Goal: Task Accomplishment & Management: Manage account settings

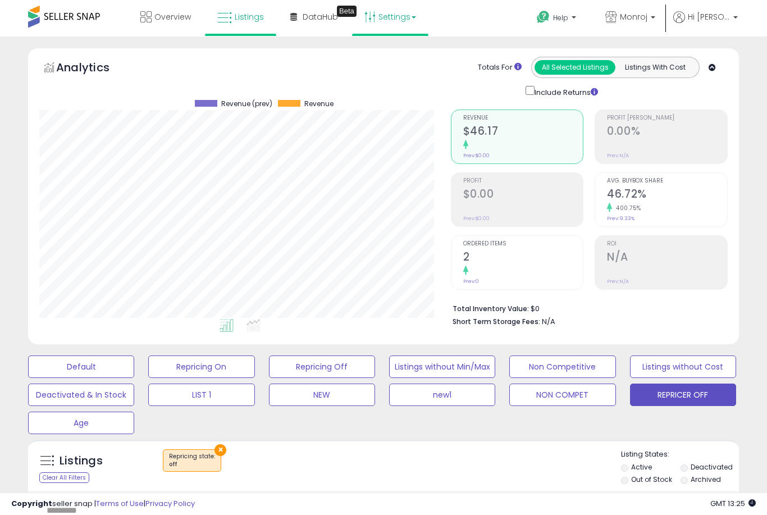
scroll to position [230, 411]
click at [697, 404] on button "REPRICER OFF" at bounding box center [683, 395] width 106 height 22
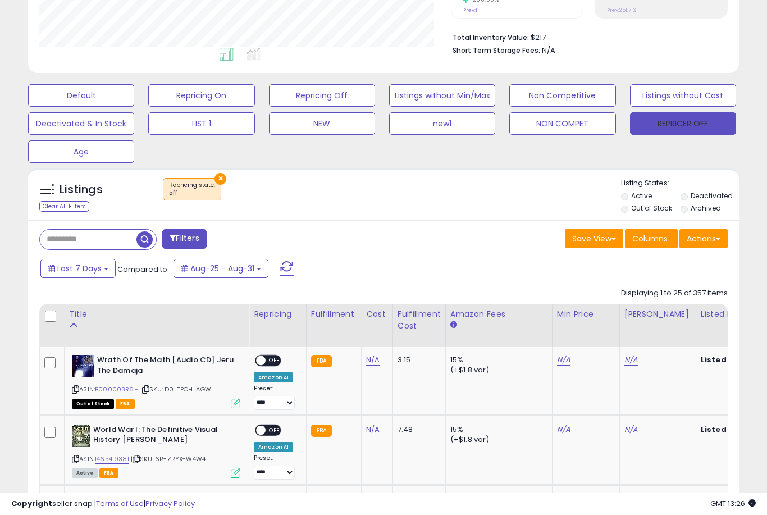
scroll to position [266, 0]
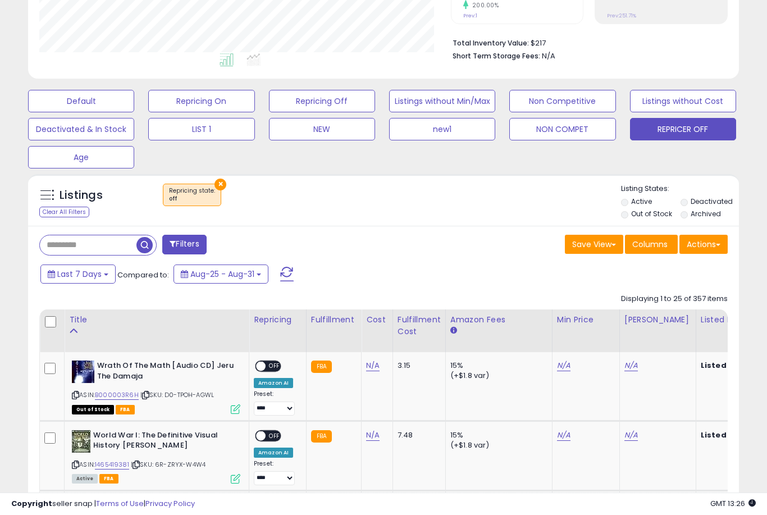
click at [634, 218] on label "Out of Stock" at bounding box center [651, 214] width 41 height 10
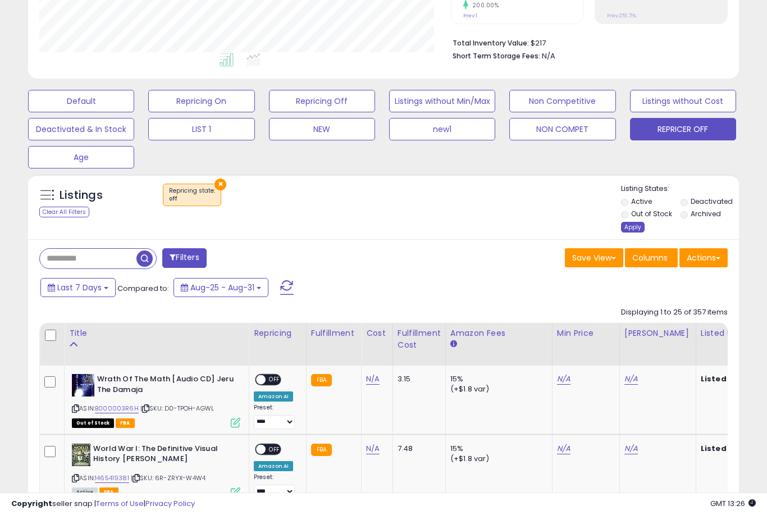
click at [636, 233] on div "Apply" at bounding box center [633, 227] width 24 height 11
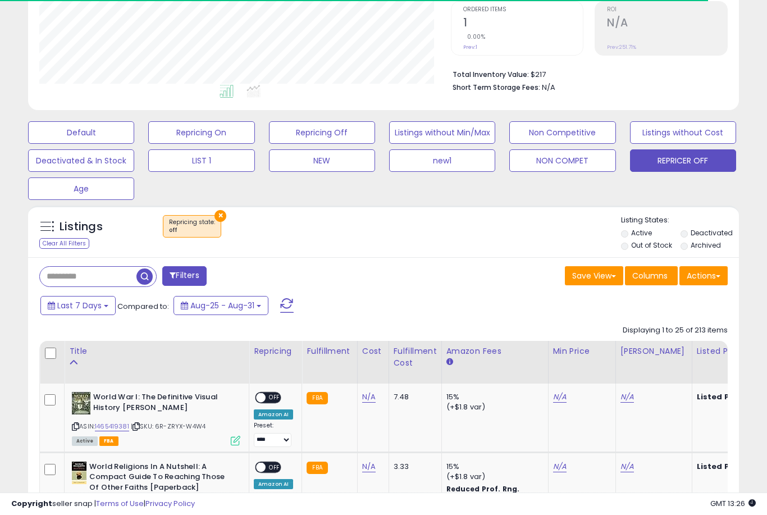
scroll to position [230, 411]
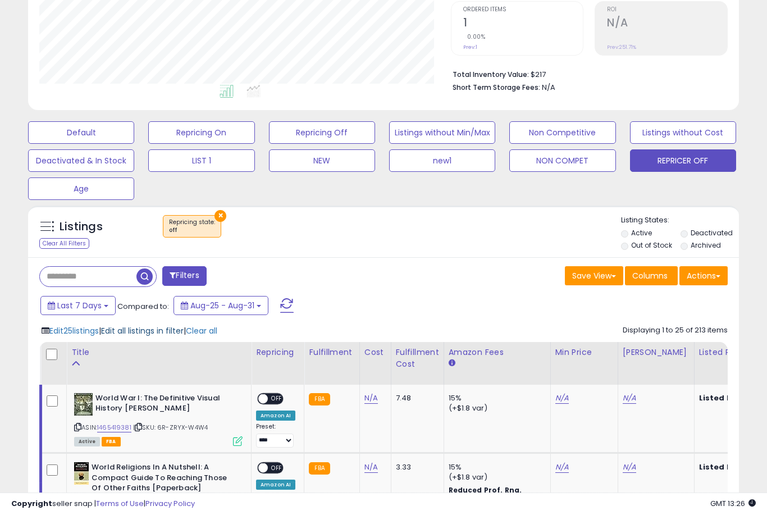
click at [160, 336] on span "Edit all listings in filter" at bounding box center [142, 330] width 83 height 11
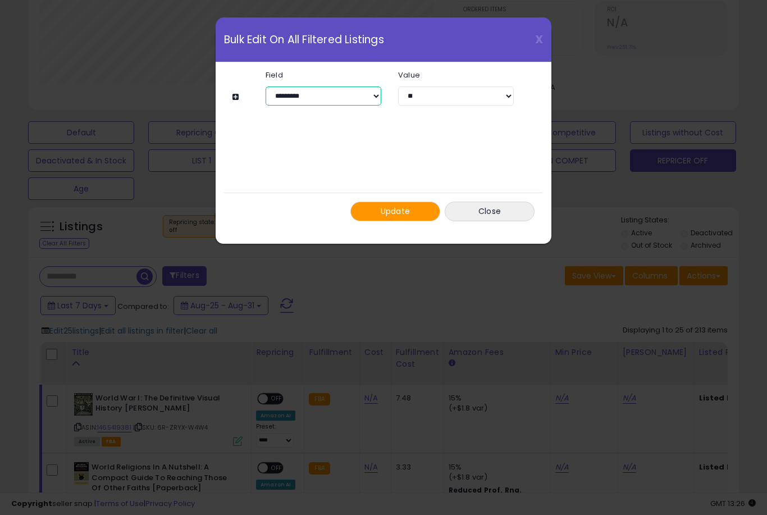
click at [373, 94] on select "**********" at bounding box center [324, 95] width 116 height 19
select select "****"
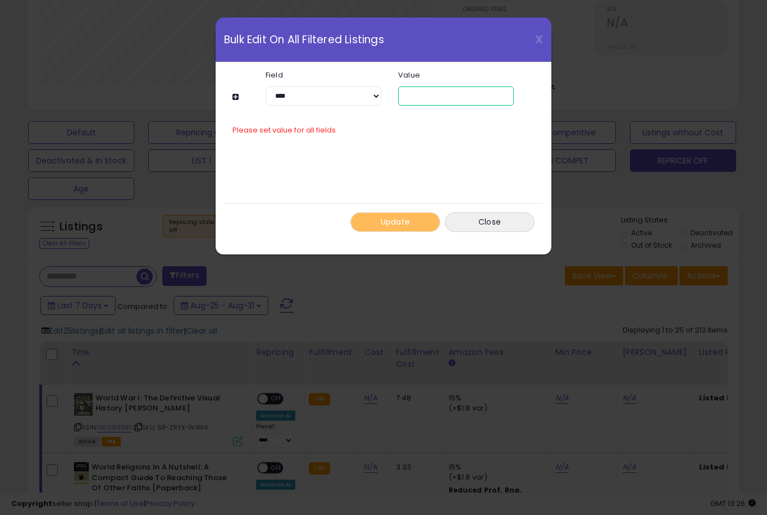
click at [460, 93] on input "number" at bounding box center [456, 95] width 116 height 19
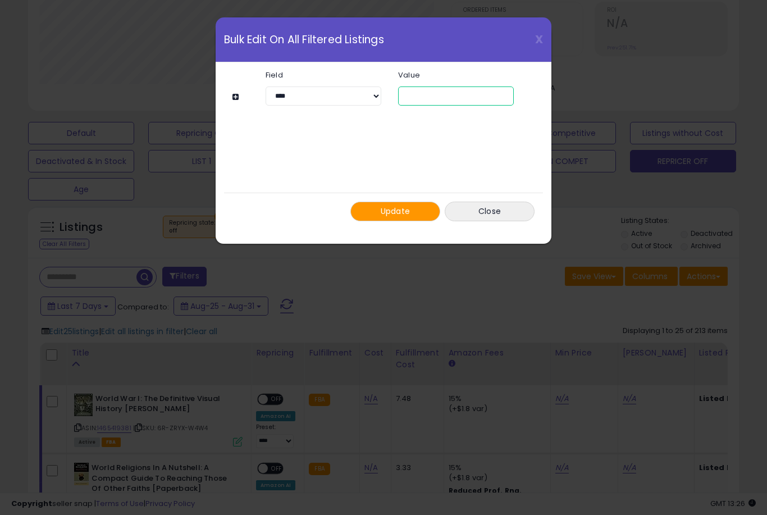
type input "*"
click at [402, 206] on span "Update" at bounding box center [396, 211] width 30 height 11
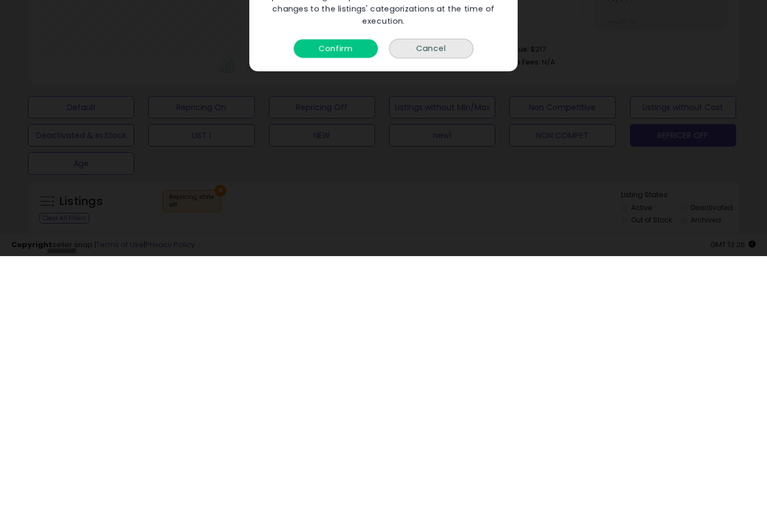
scroll to position [0, 0]
click at [337, 306] on button "Confirm" at bounding box center [336, 307] width 84 height 19
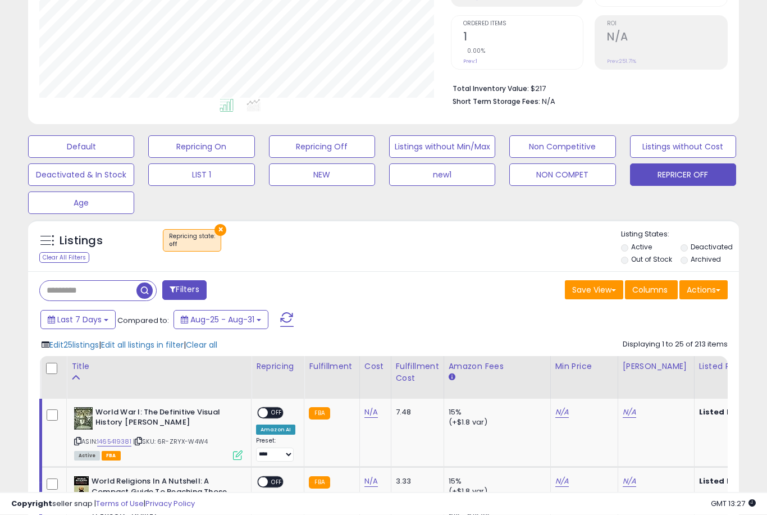
scroll to position [218, 0]
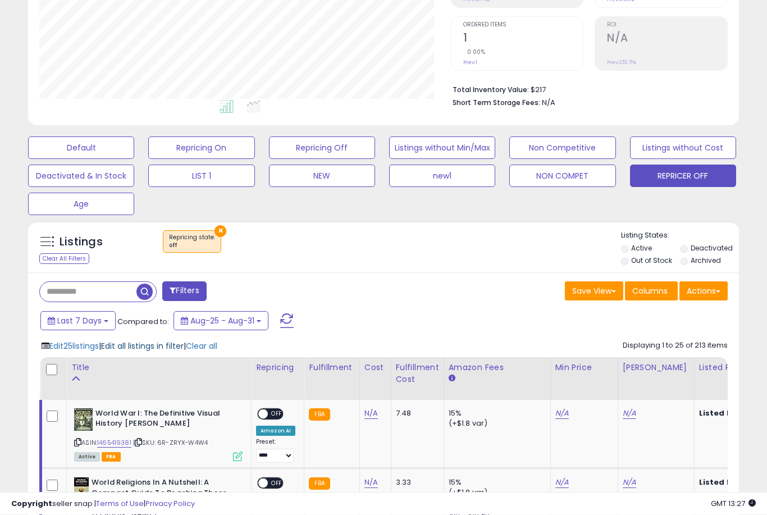
click at [151, 352] on span "Edit all listings in filter" at bounding box center [142, 346] width 83 height 11
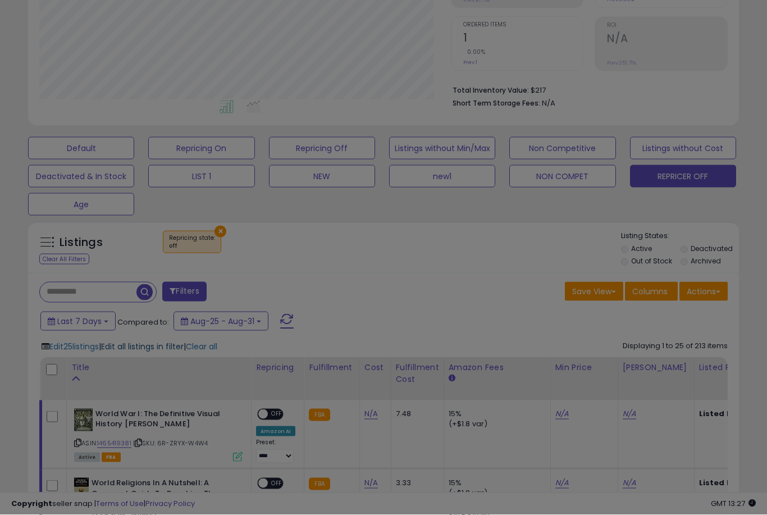
scroll to position [219, 0]
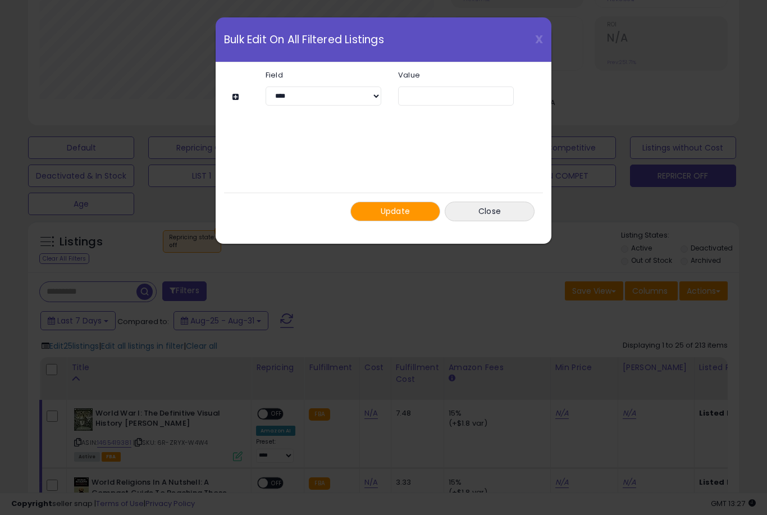
click at [391, 208] on span "Update" at bounding box center [396, 211] width 30 height 11
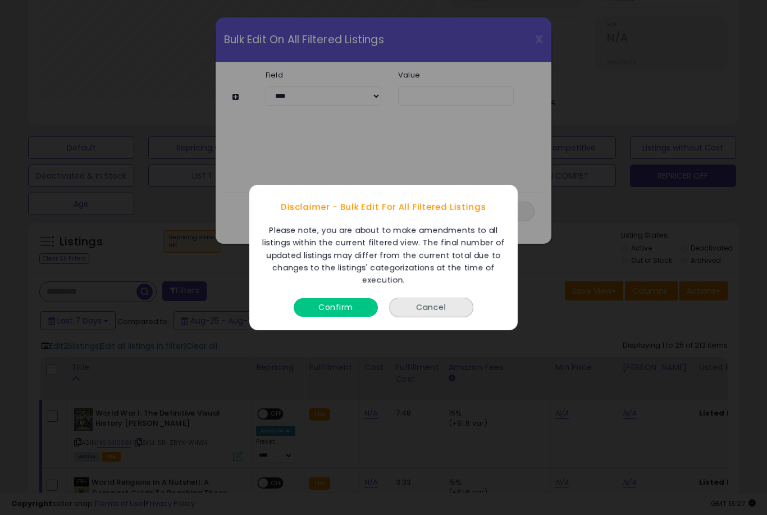
click at [327, 317] on button "Confirm" at bounding box center [336, 307] width 84 height 19
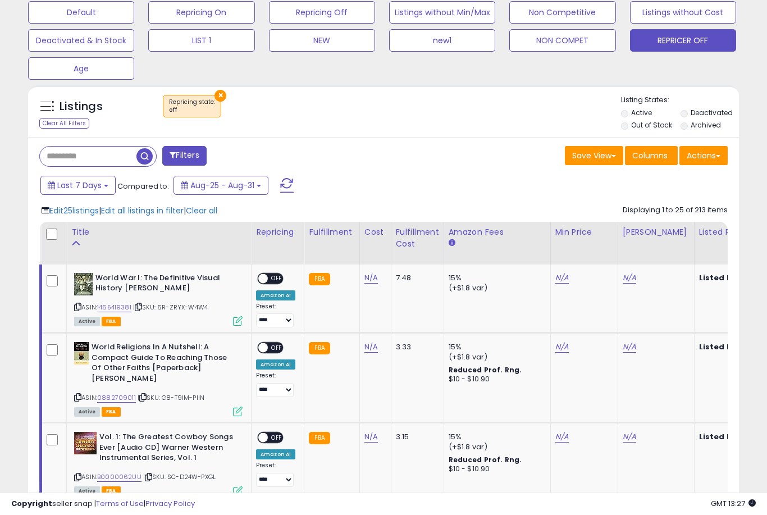
scroll to position [352, 0]
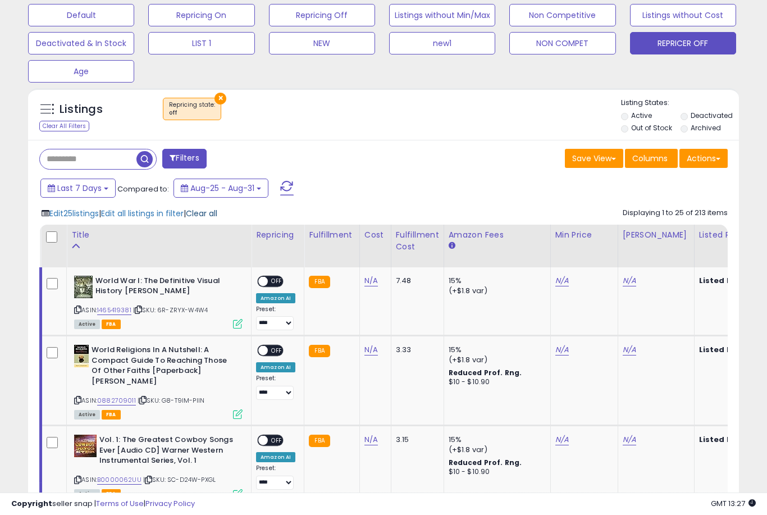
click at [217, 219] on span "Clear all" at bounding box center [201, 213] width 31 height 11
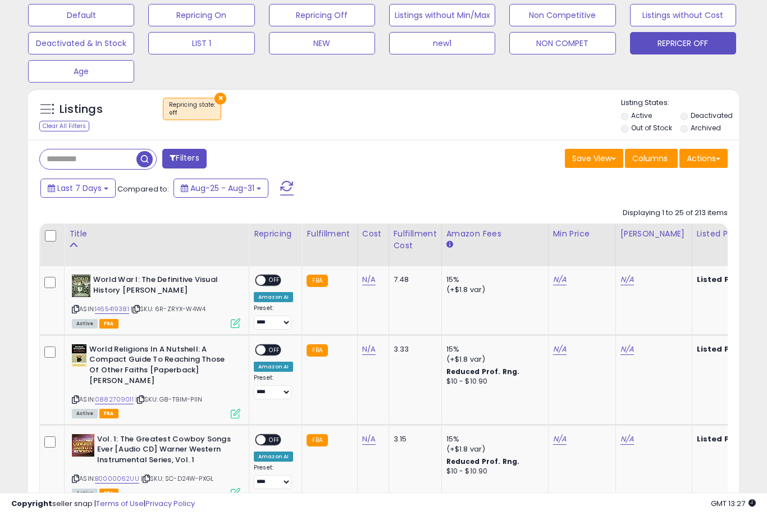
click at [61, 243] on th at bounding box center [52, 245] width 25 height 43
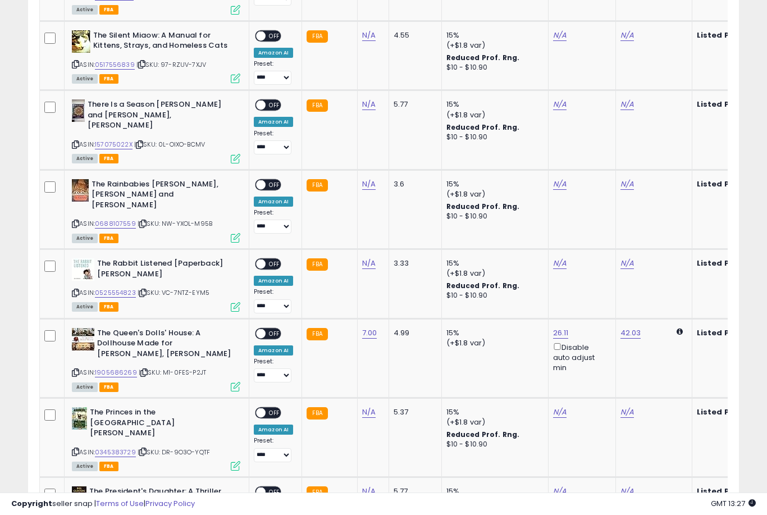
scroll to position [2048, 0]
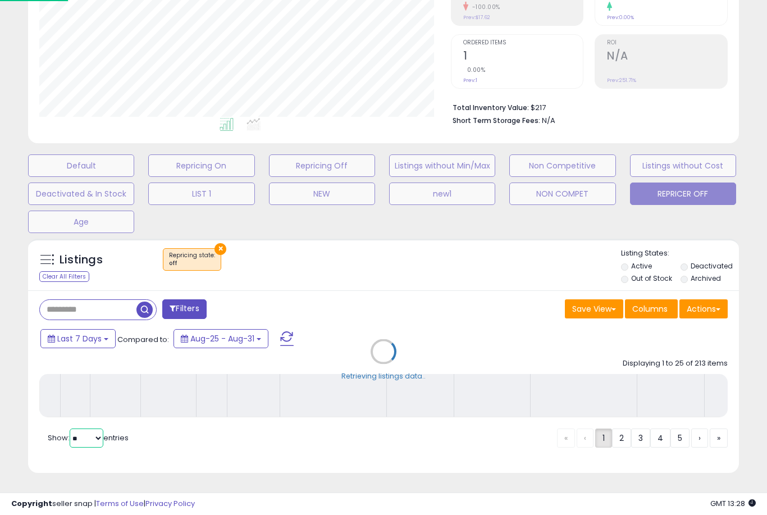
scroll to position [173, 0]
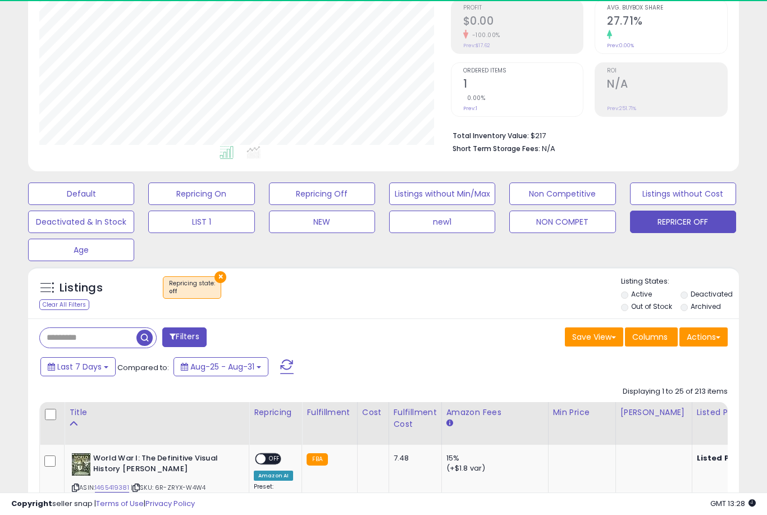
select select "**"
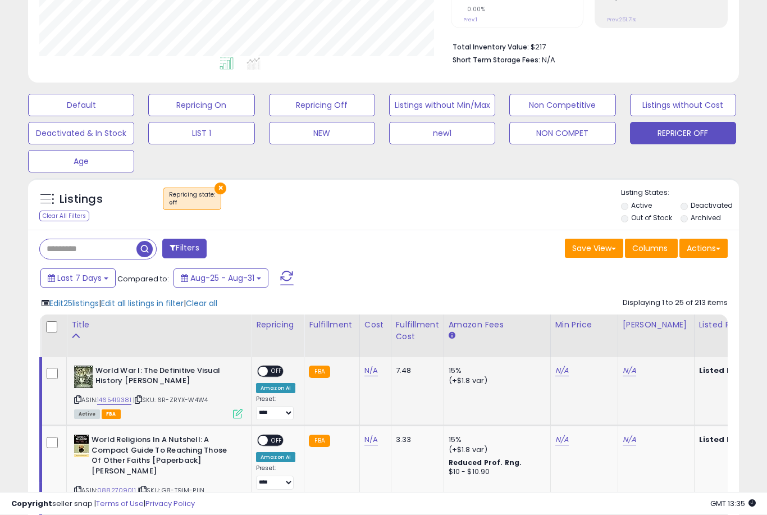
scroll to position [262, 0]
click at [398, 260] on div "Save View Save As New View Update Current View Columns Actions Import Export Vi…" at bounding box center [560, 250] width 353 height 22
click at [84, 309] on span "Edit 25 listings" at bounding box center [73, 303] width 49 height 11
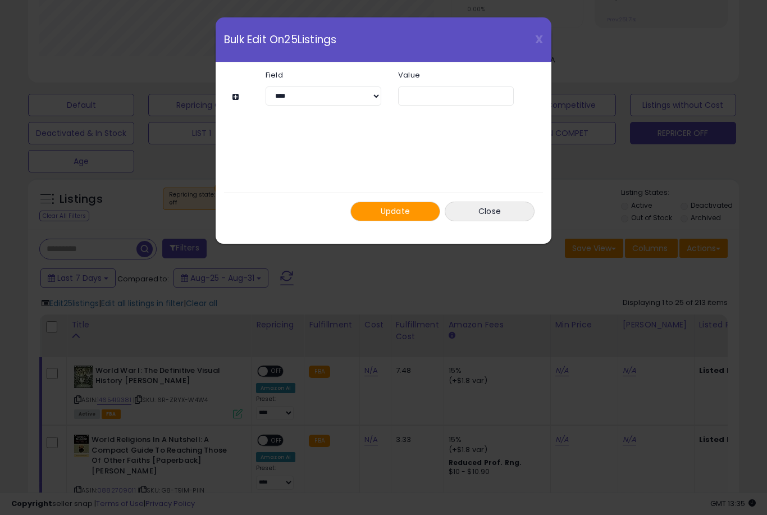
click at [388, 211] on span "Update" at bounding box center [396, 211] width 30 height 11
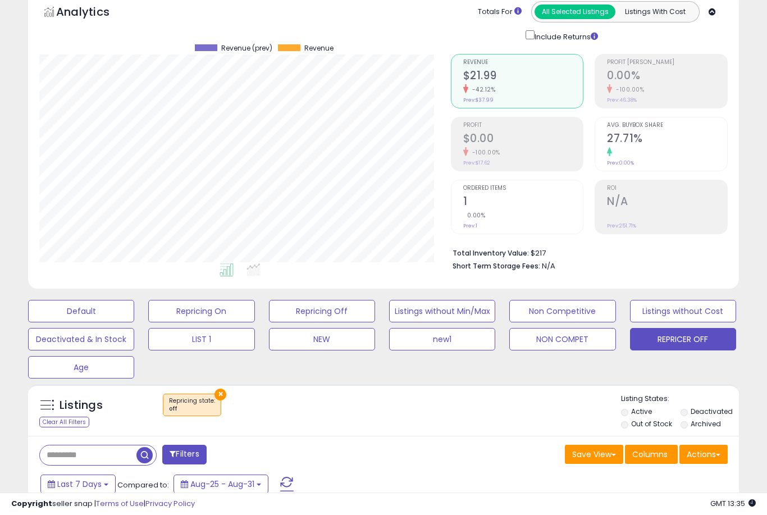
scroll to position [0, 0]
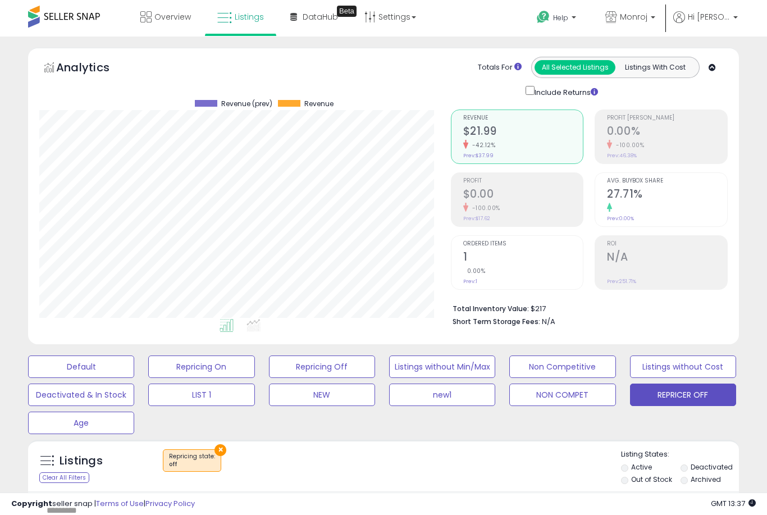
scroll to position [561443, 561262]
click at [80, 23] on span at bounding box center [64, 17] width 72 height 22
click at [69, 18] on span at bounding box center [64, 17] width 72 height 22
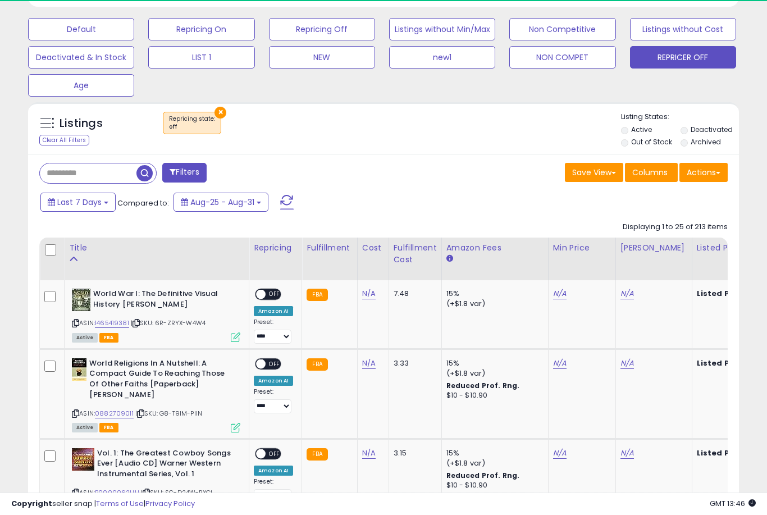
scroll to position [230, 411]
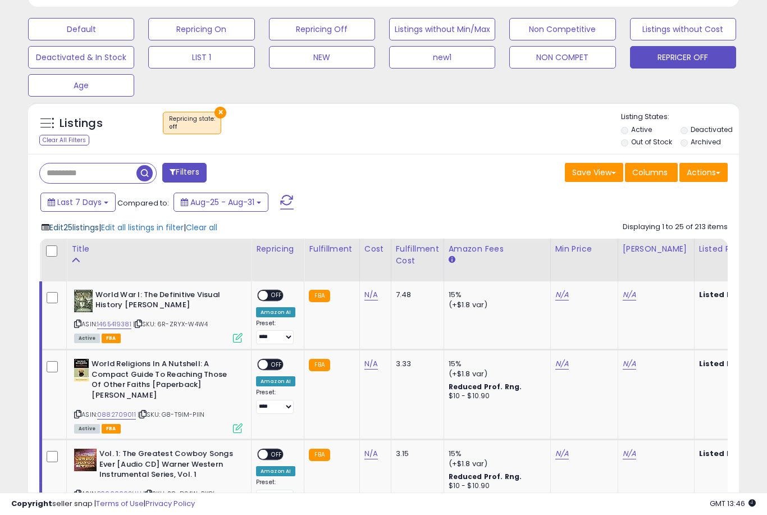
click at [88, 233] on span "Edit 25 listings" at bounding box center [73, 227] width 49 height 11
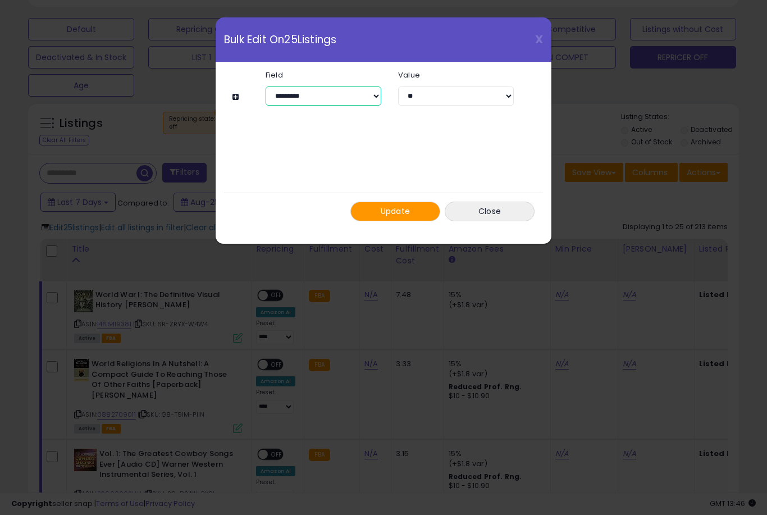
click at [362, 94] on select "**********" at bounding box center [324, 95] width 116 height 19
select select "****"
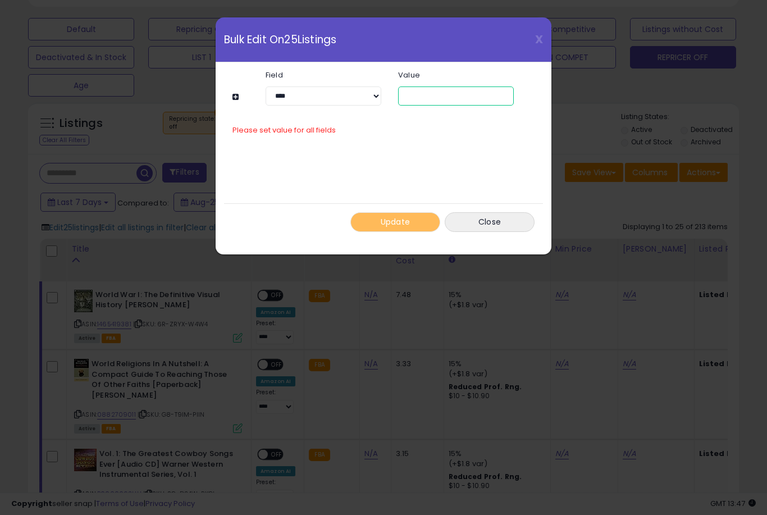
click at [443, 93] on input "number" at bounding box center [456, 95] width 116 height 19
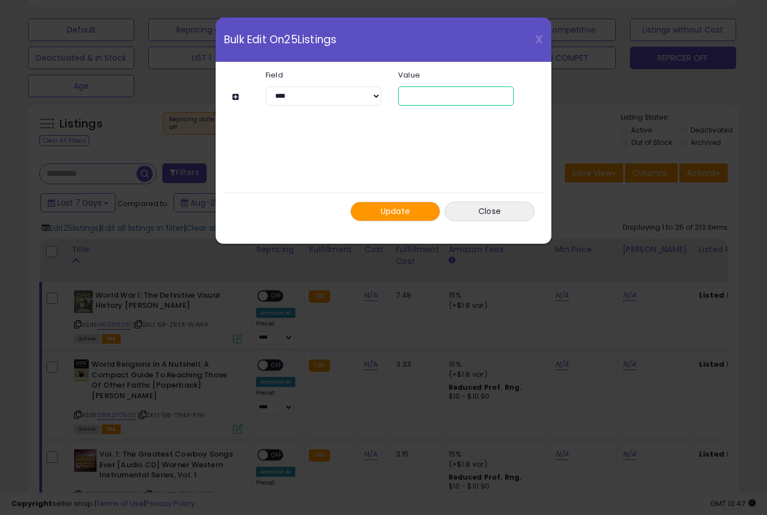
type input "*"
click at [407, 193] on div "Update Close" at bounding box center [383, 211] width 319 height 37
click at [404, 210] on span "Update" at bounding box center [396, 211] width 30 height 11
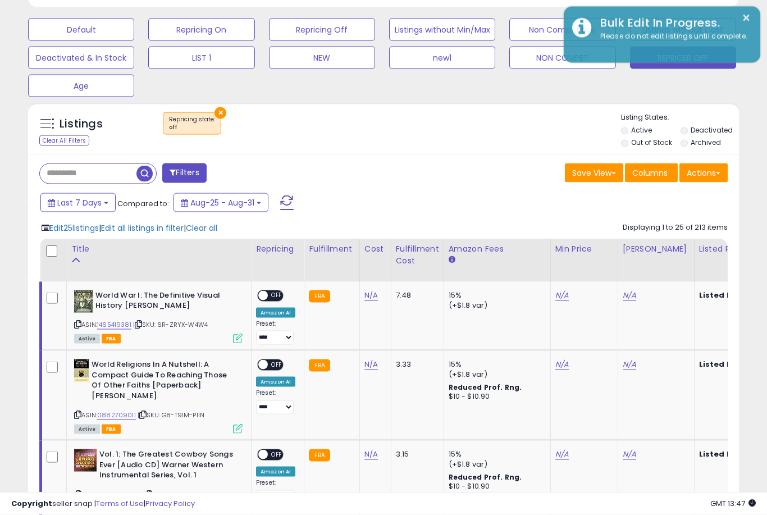
scroll to position [338, 0]
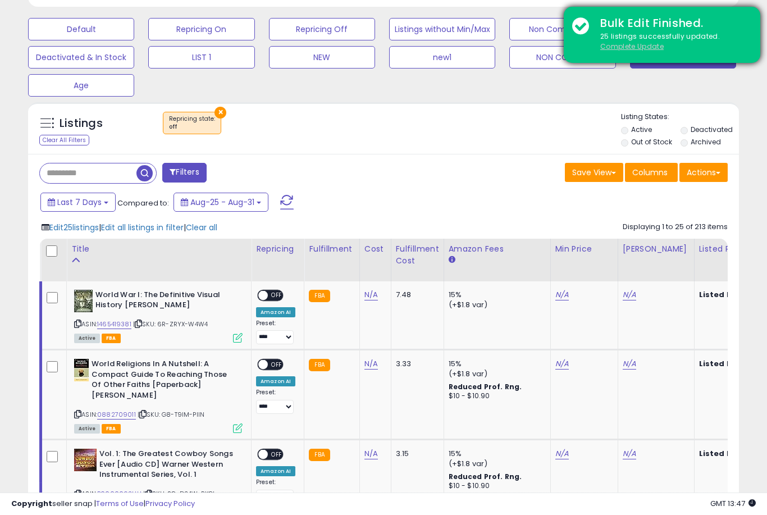
click at [635, 45] on u "Complete Update" at bounding box center [631, 47] width 63 height 10
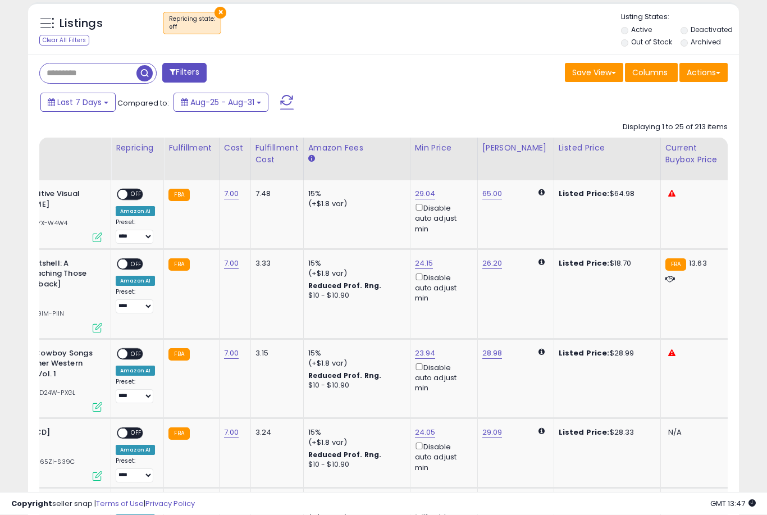
scroll to position [0, 0]
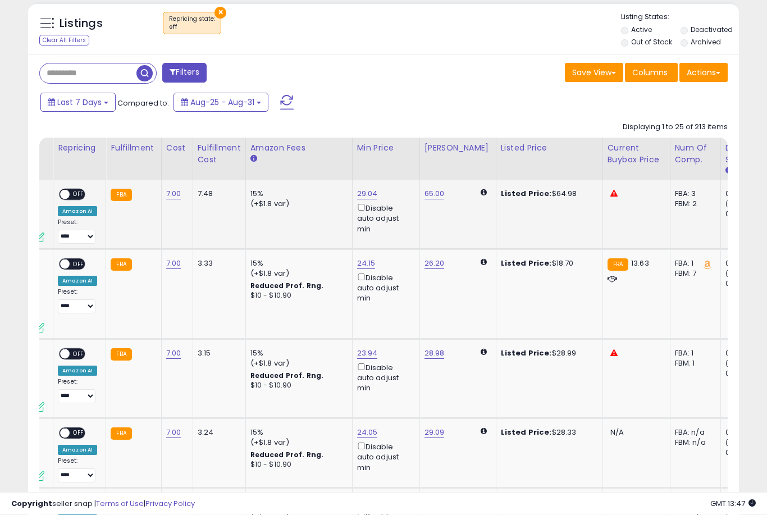
click at [357, 200] on link "29.04" at bounding box center [367, 194] width 21 height 11
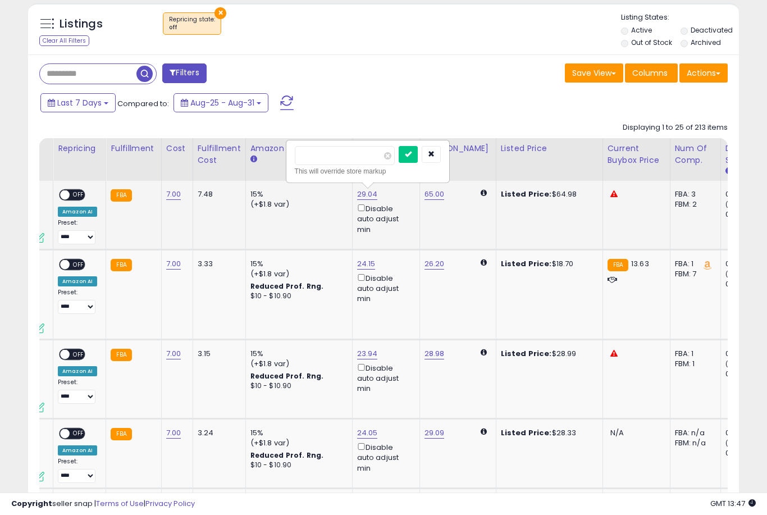
type input "*"
type input "**"
click at [399, 162] on button "submit" at bounding box center [408, 154] width 19 height 17
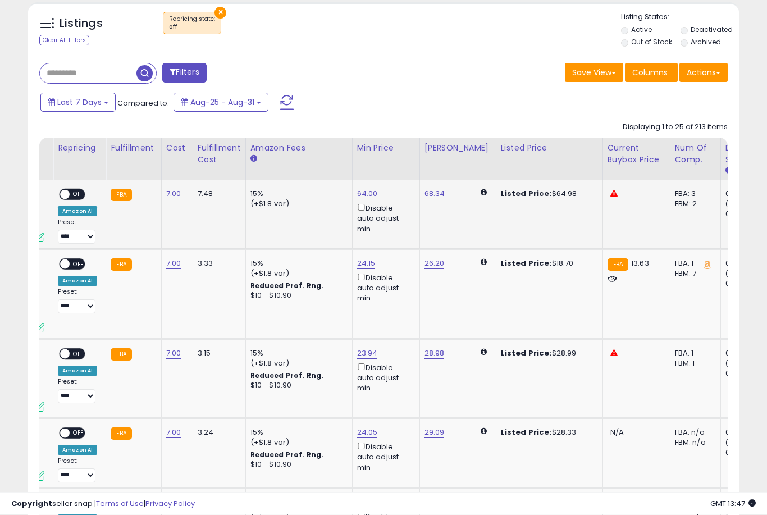
scroll to position [438, 0]
click at [363, 269] on link "24.15" at bounding box center [366, 263] width 19 height 11
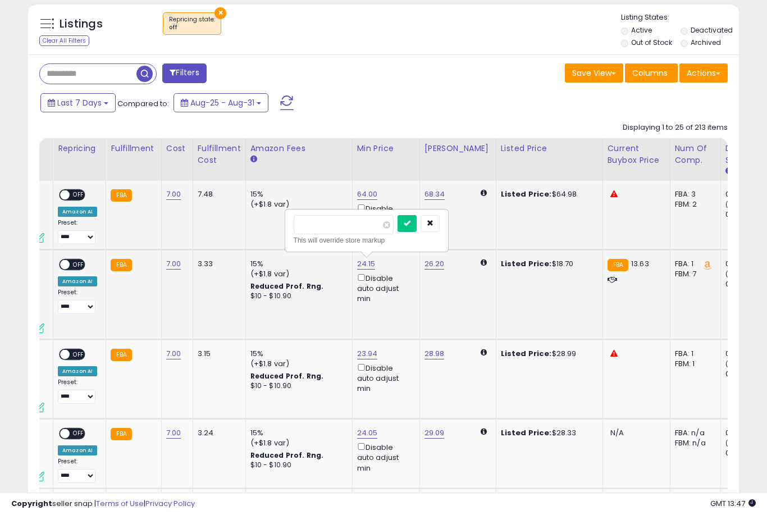
type input "*"
type input "**"
click at [398, 231] on button "submit" at bounding box center [407, 223] width 19 height 17
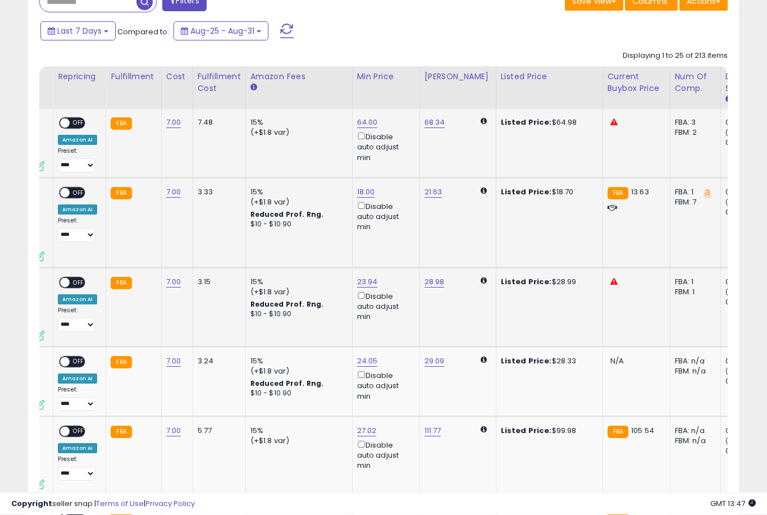
click at [365, 288] on link "23.94" at bounding box center [367, 282] width 21 height 11
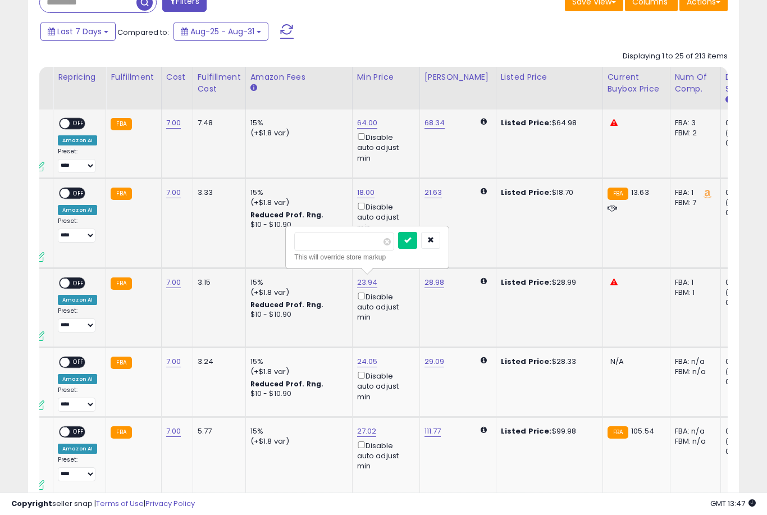
type input "**"
click at [398, 248] on button "submit" at bounding box center [407, 240] width 19 height 17
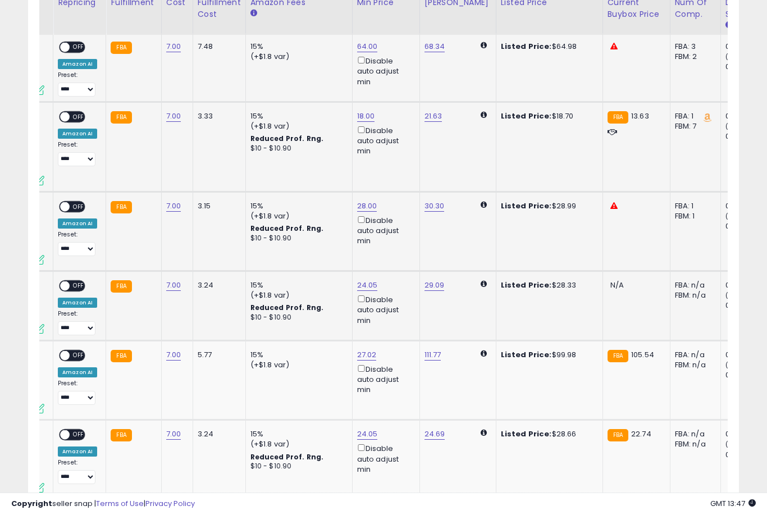
click at [363, 291] on link "24.05" at bounding box center [367, 285] width 21 height 11
type input "**"
click at [399, 250] on button "submit" at bounding box center [408, 242] width 19 height 17
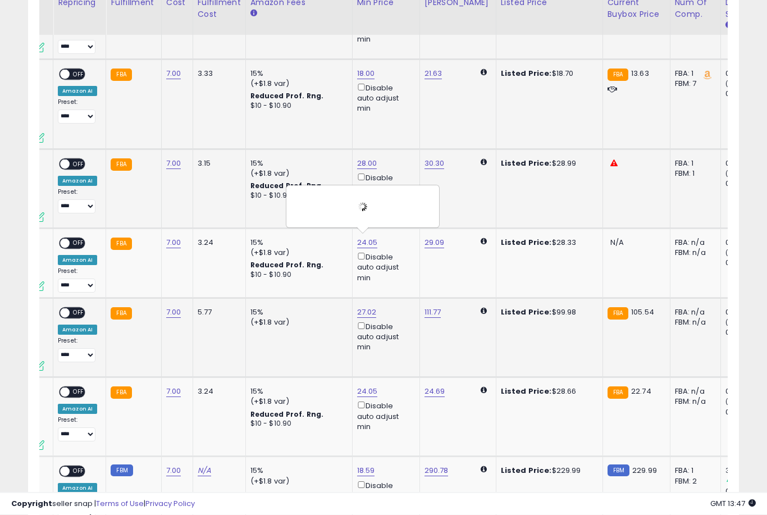
click at [362, 316] on link "27.02" at bounding box center [367, 312] width 20 height 11
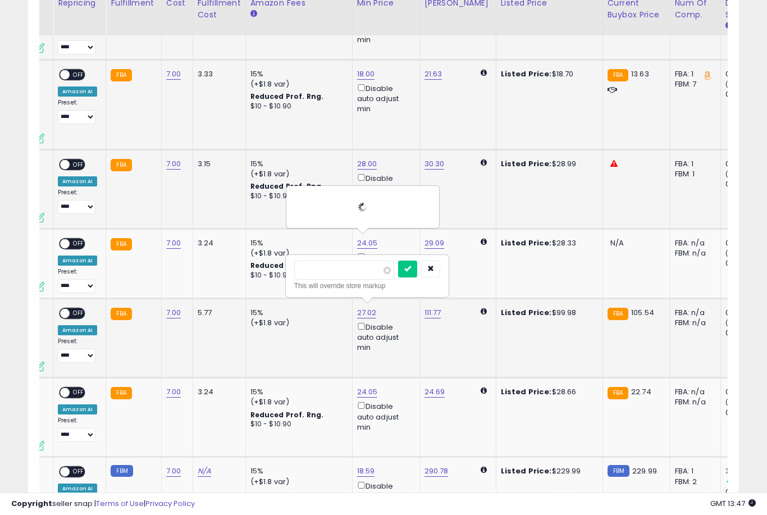
type input "*"
type input "**"
click at [398, 276] on button "submit" at bounding box center [407, 269] width 19 height 17
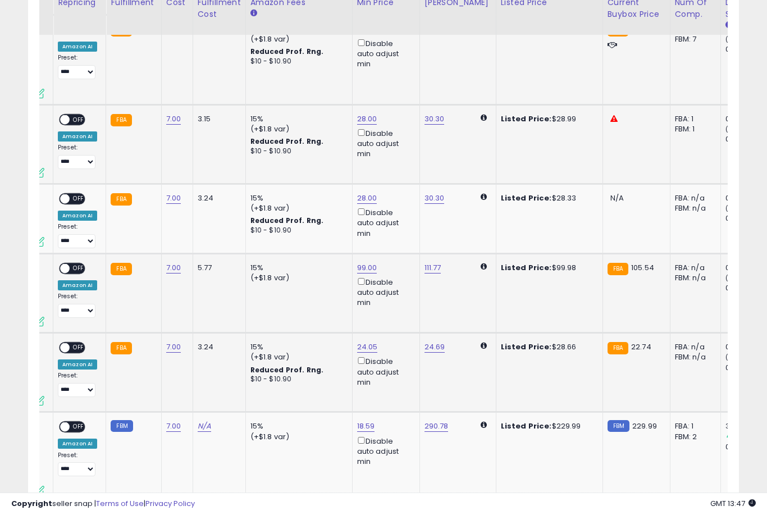
click at [361, 346] on link "24.05" at bounding box center [367, 346] width 21 height 11
type input "**"
click at [399, 310] on button "submit" at bounding box center [408, 302] width 19 height 17
click at [357, 421] on link "18.59" at bounding box center [366, 426] width 18 height 11
type input "*"
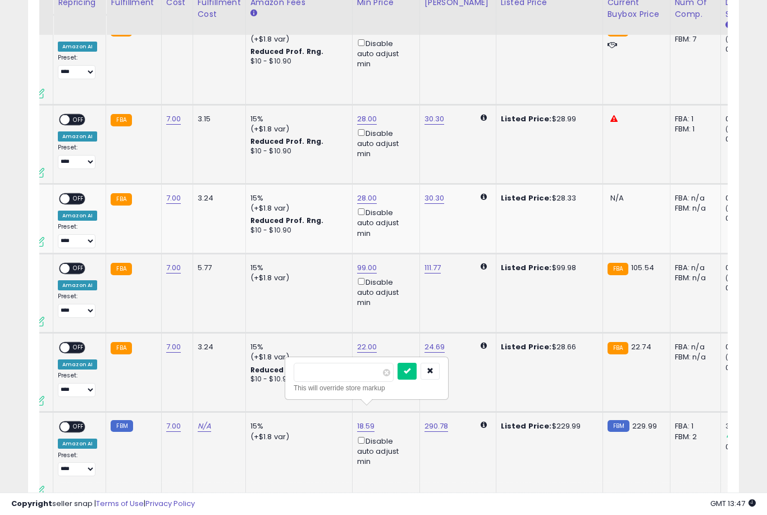
type input "***"
click at [398, 379] on button "submit" at bounding box center [407, 371] width 19 height 17
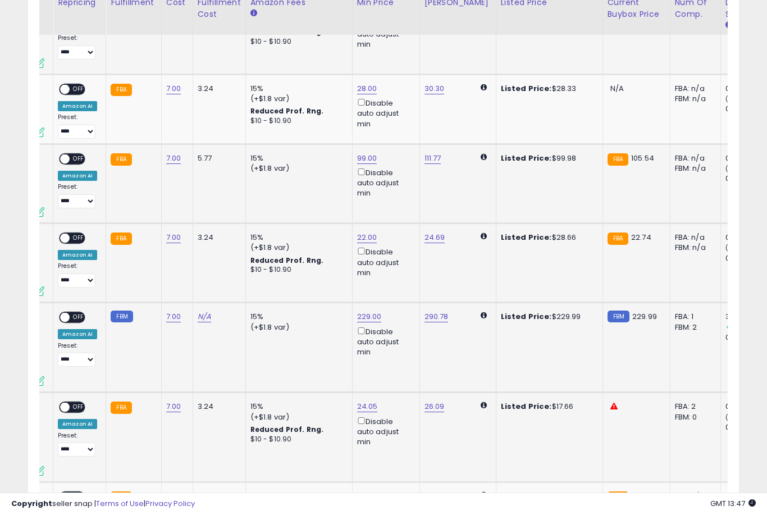
click at [368, 401] on link "24.05" at bounding box center [367, 406] width 21 height 11
type input "*"
type input "**"
click at [399, 358] on button "submit" at bounding box center [408, 349] width 19 height 17
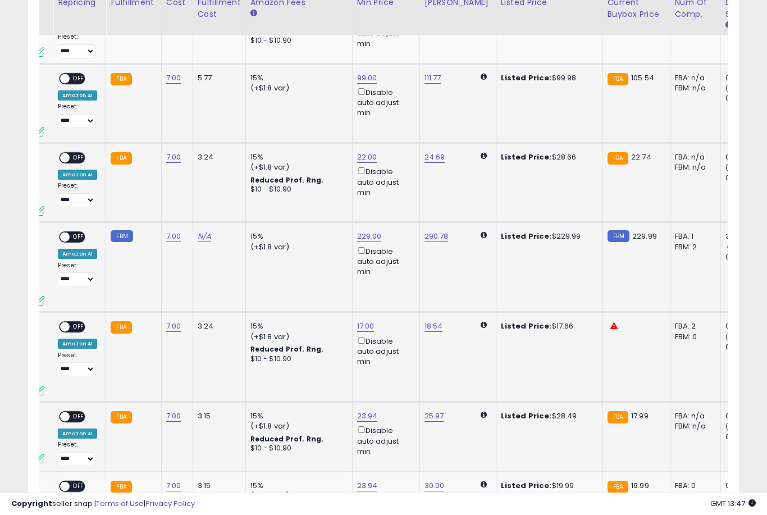
click at [366, 411] on link "23.94" at bounding box center [367, 416] width 21 height 11
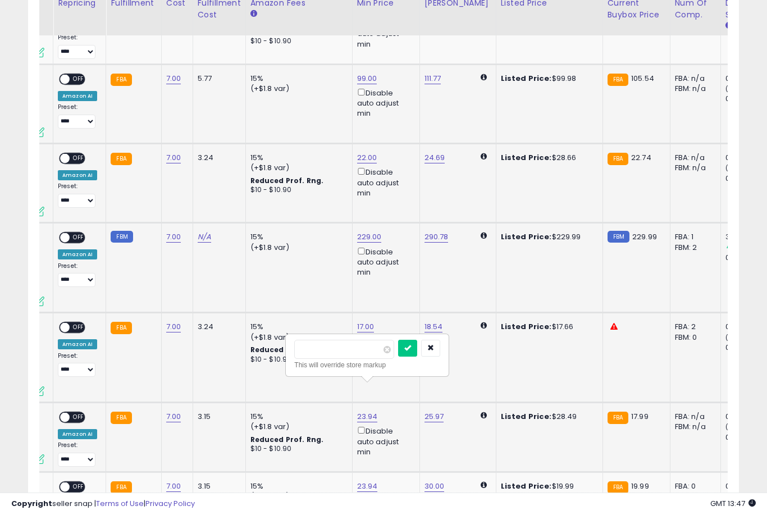
type input "*"
click at [398, 356] on button "submit" at bounding box center [407, 348] width 19 height 17
type input "**"
click at [398, 356] on button "submit" at bounding box center [407, 348] width 19 height 17
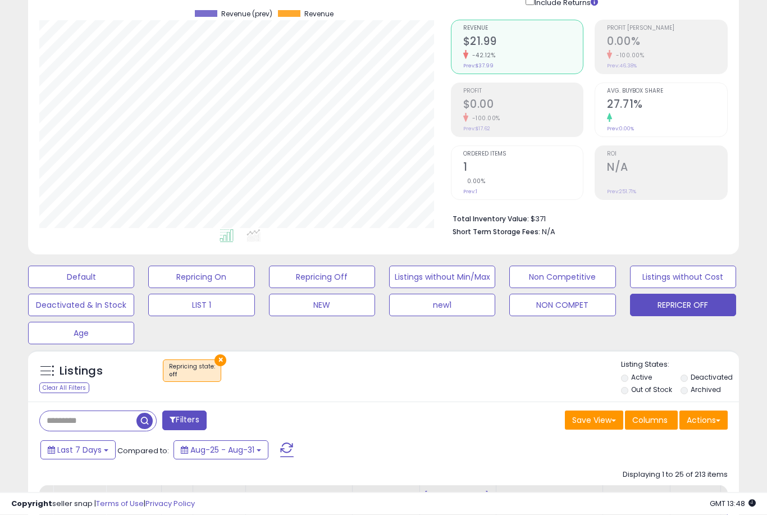
scroll to position [28, 0]
